Goal: Navigation & Orientation: Find specific page/section

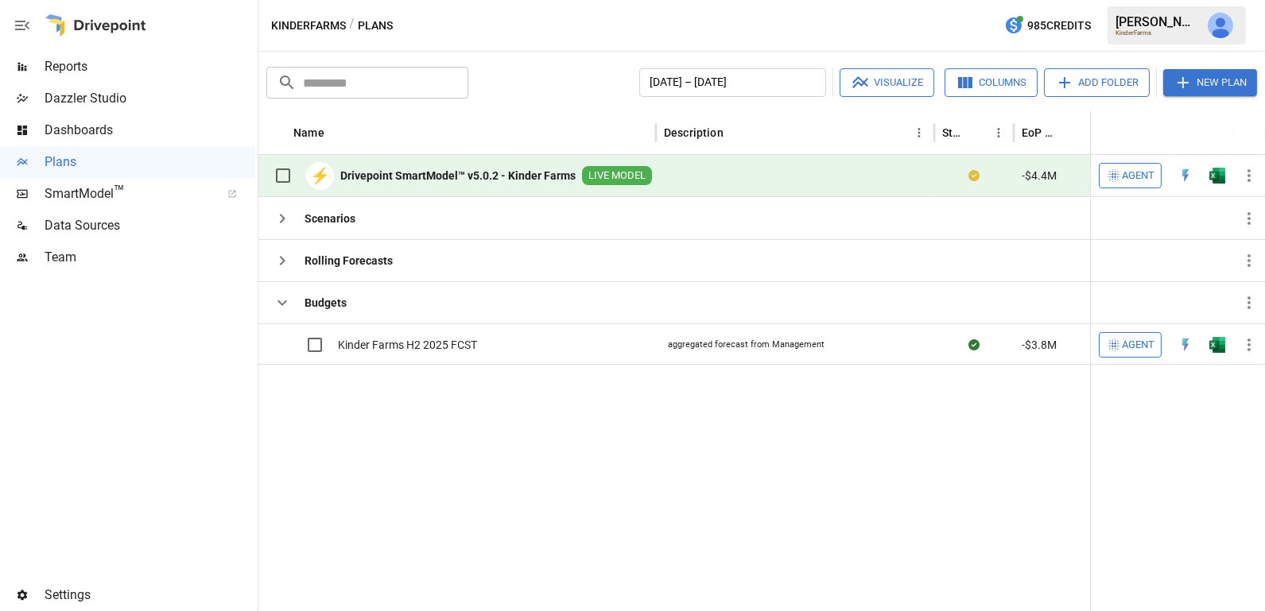
click at [155, 111] on div "Dazzler Studio" at bounding box center [127, 99] width 254 height 32
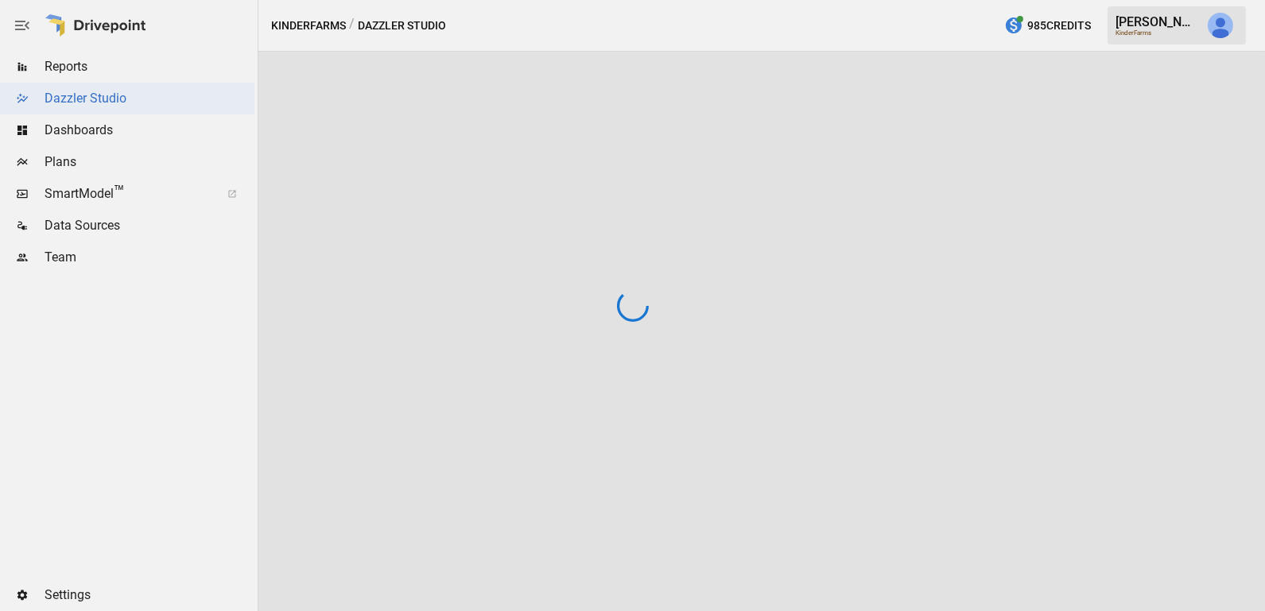
click at [153, 131] on div at bounding box center [632, 305] width 1265 height 611
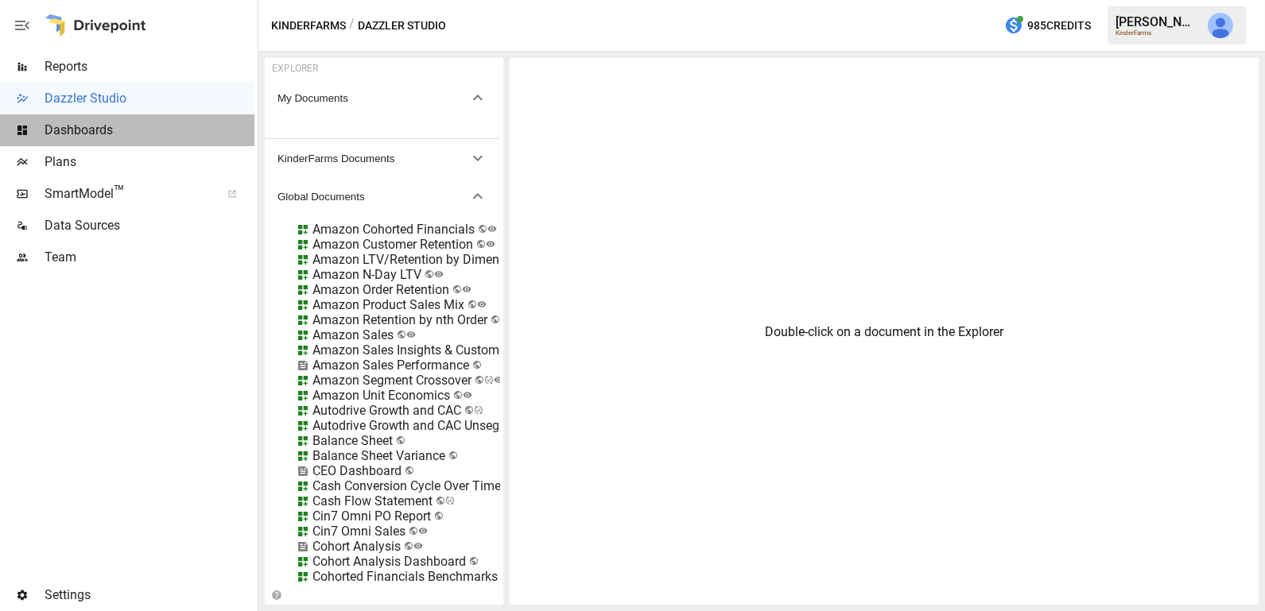
click at [122, 132] on span "Dashboards" at bounding box center [150, 130] width 210 height 19
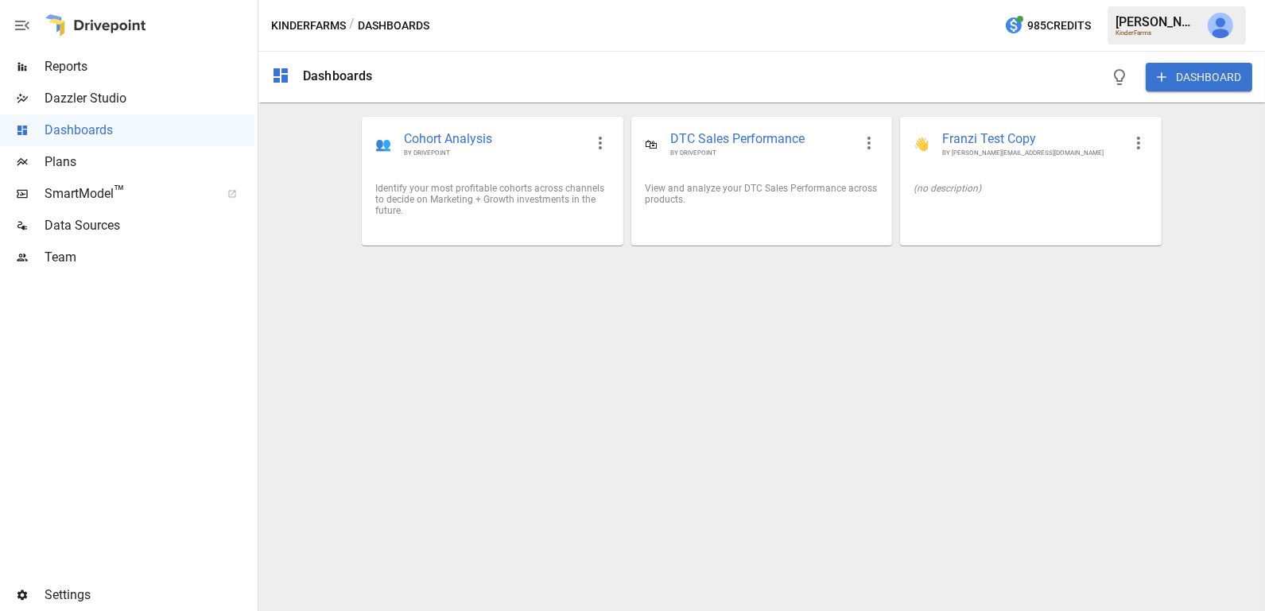
click at [1184, 69] on button "DASHBOARD" at bounding box center [1199, 77] width 107 height 29
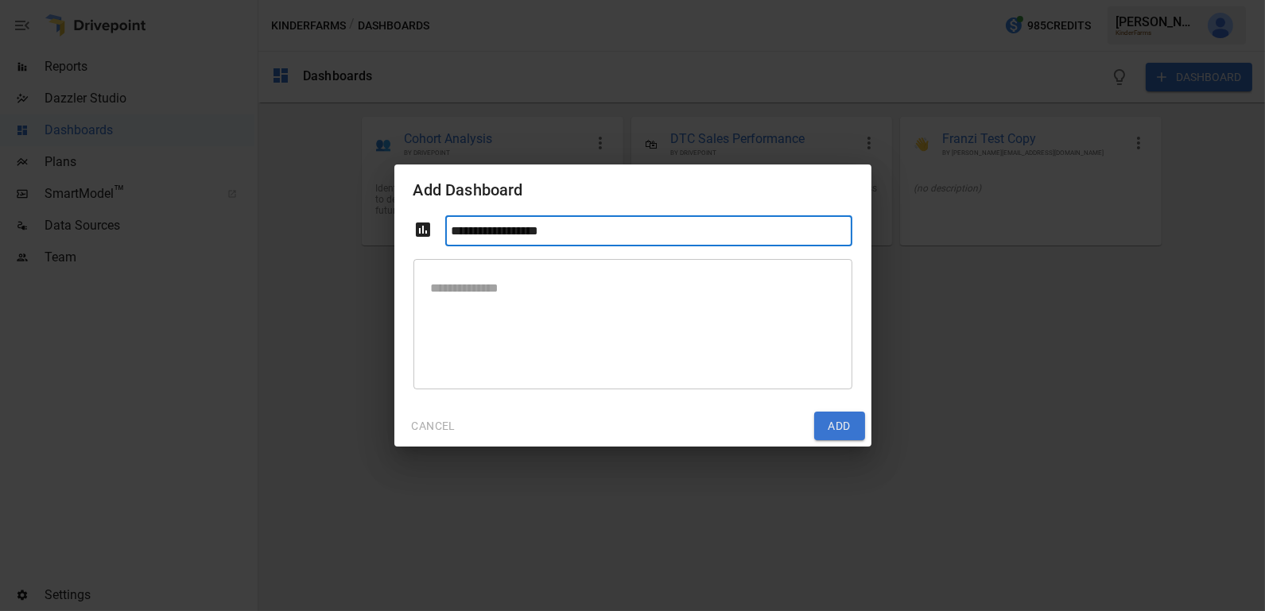
click at [438, 425] on button "CANCEL" at bounding box center [434, 426] width 66 height 29
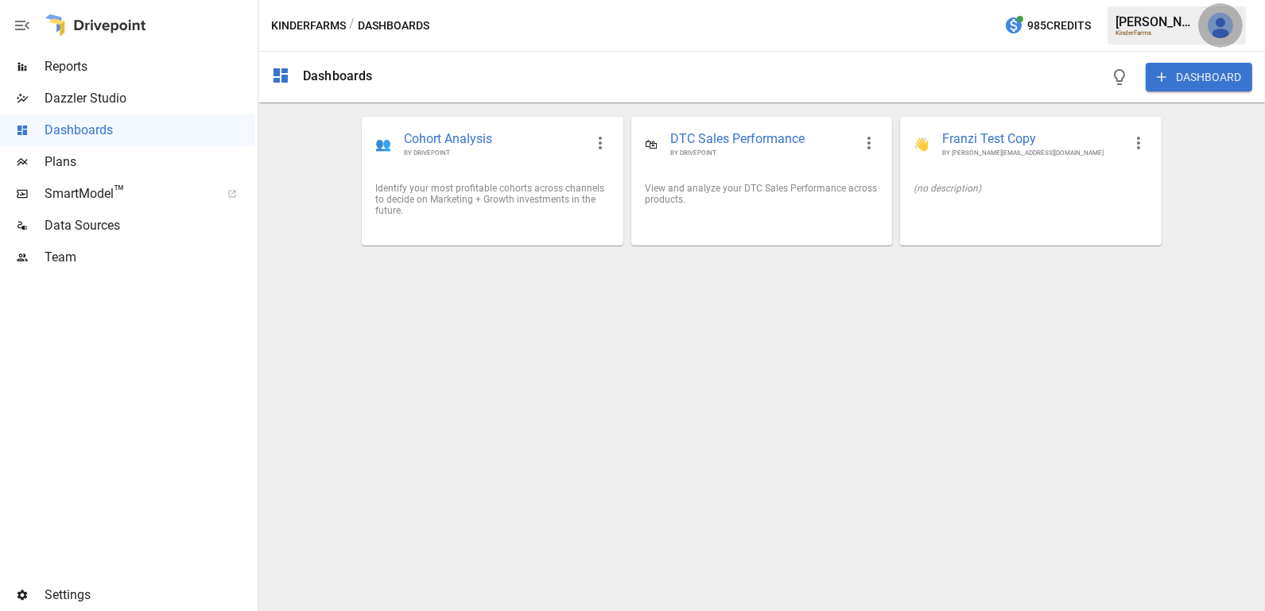
click at [1214, 24] on img "Julie Wilton" at bounding box center [1220, 25] width 25 height 25
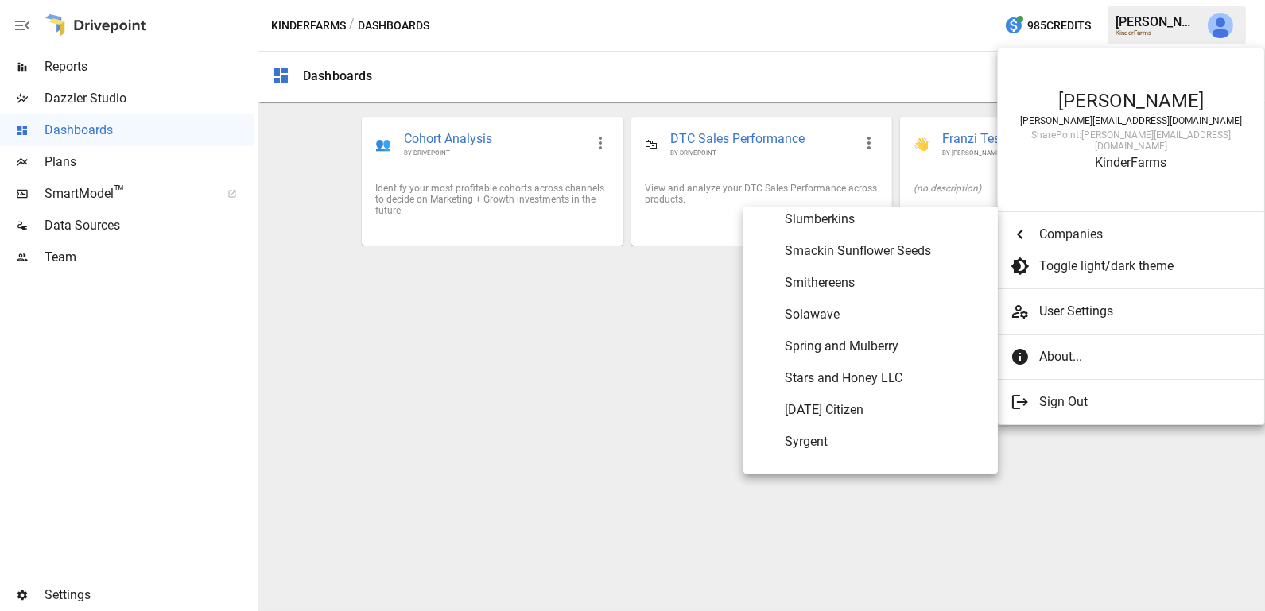
scroll to position [8060, 0]
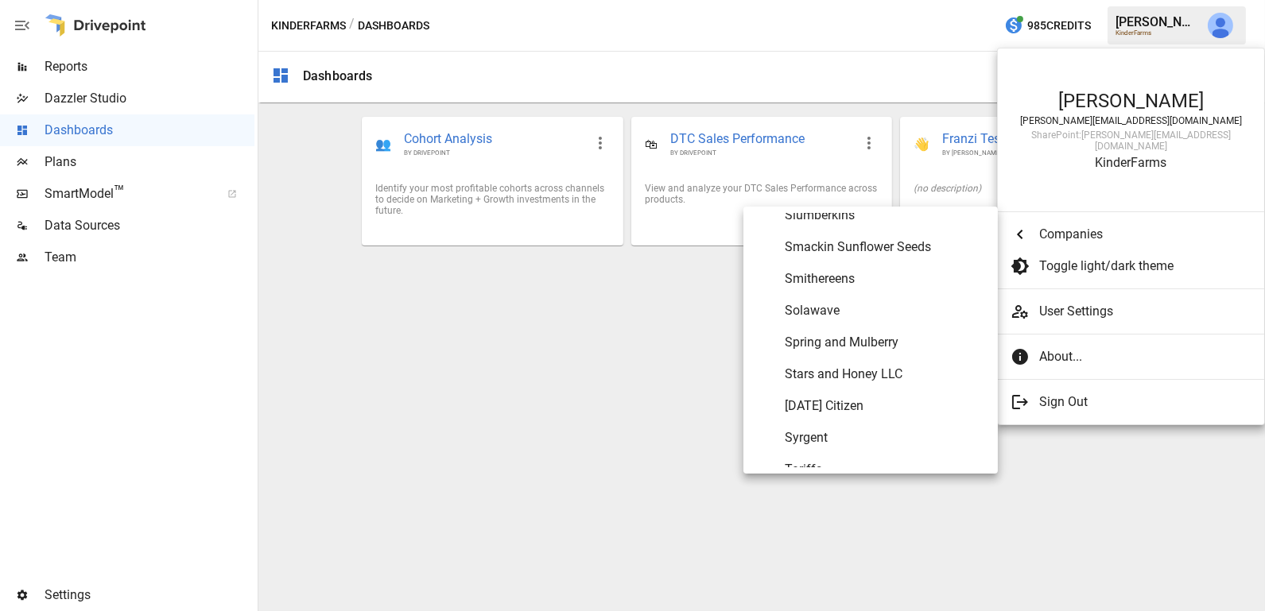
click at [881, 345] on span "Spring and Mulberry" at bounding box center [885, 342] width 200 height 19
